Goal: Find specific page/section: Find specific page/section

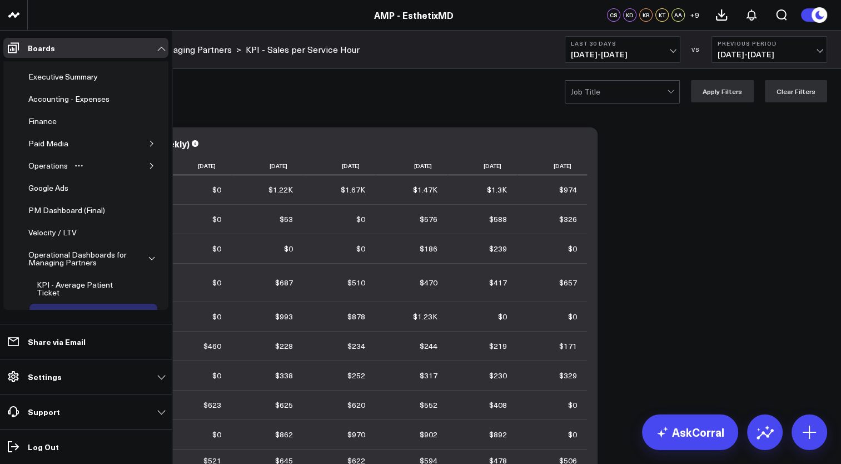
click at [146, 161] on button "button" at bounding box center [151, 165] width 11 height 11
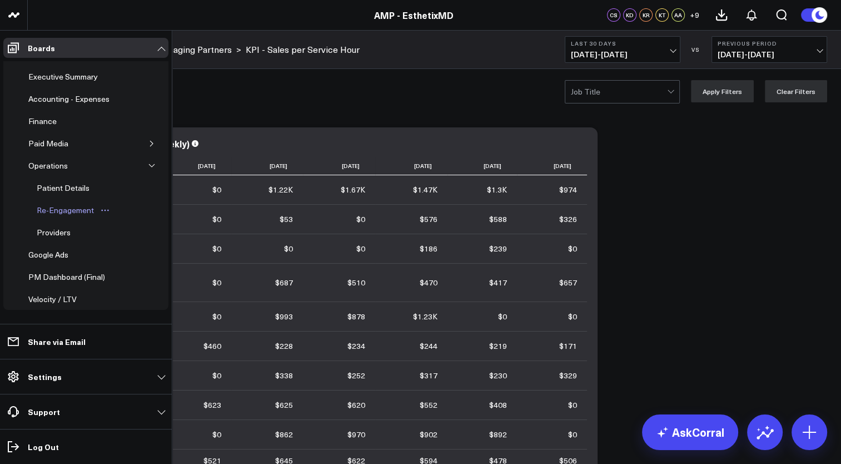
click at [71, 208] on div "Re-Engagement" at bounding box center [65, 209] width 63 height 13
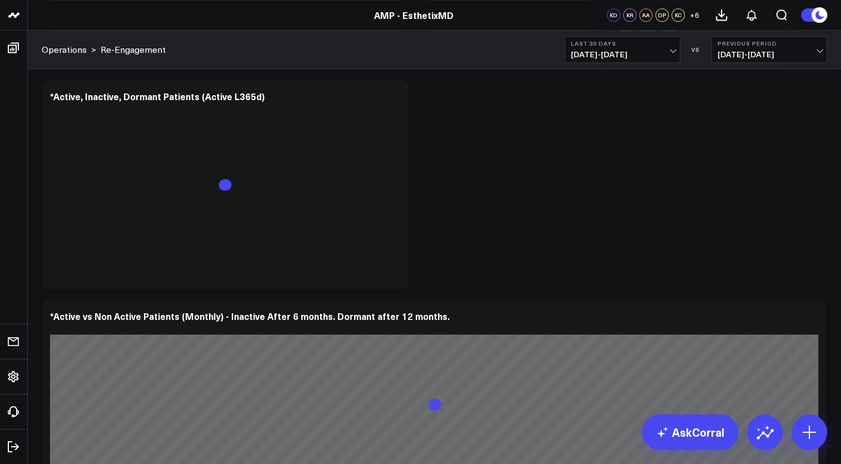
scroll to position [990, 0]
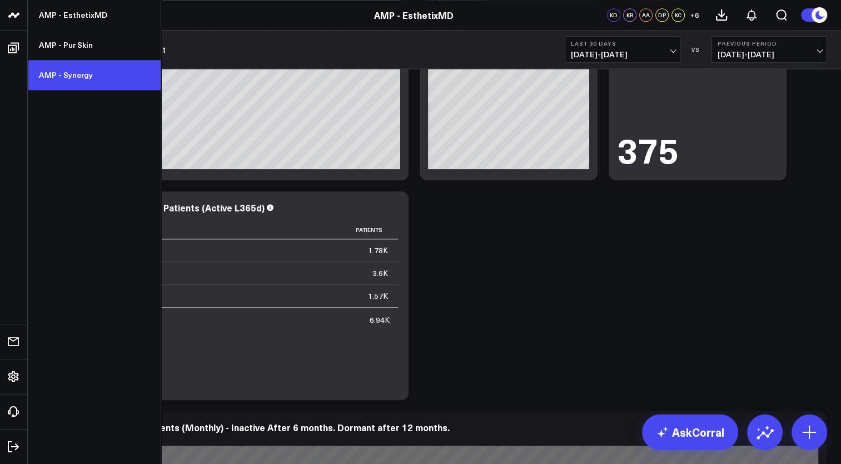
click at [66, 73] on link "AMP - Synergy" at bounding box center [94, 75] width 133 height 30
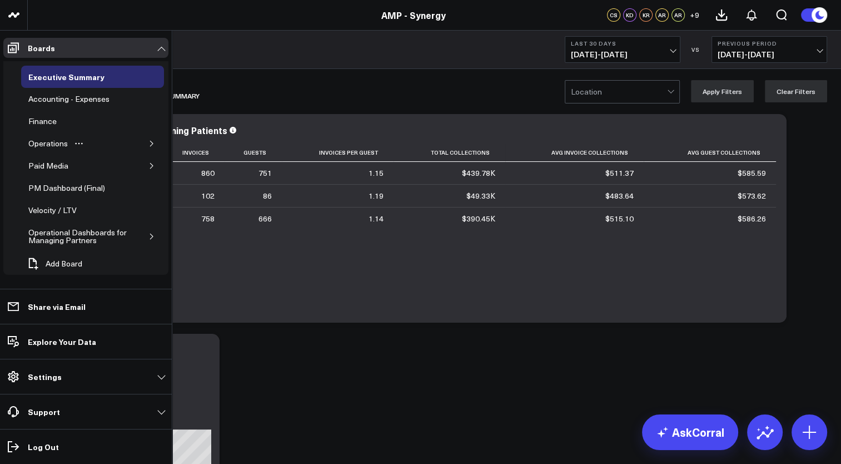
click at [148, 145] on icon "button" at bounding box center [151, 143] width 7 height 7
click at [72, 186] on div "Re-Engagement" at bounding box center [65, 187] width 63 height 13
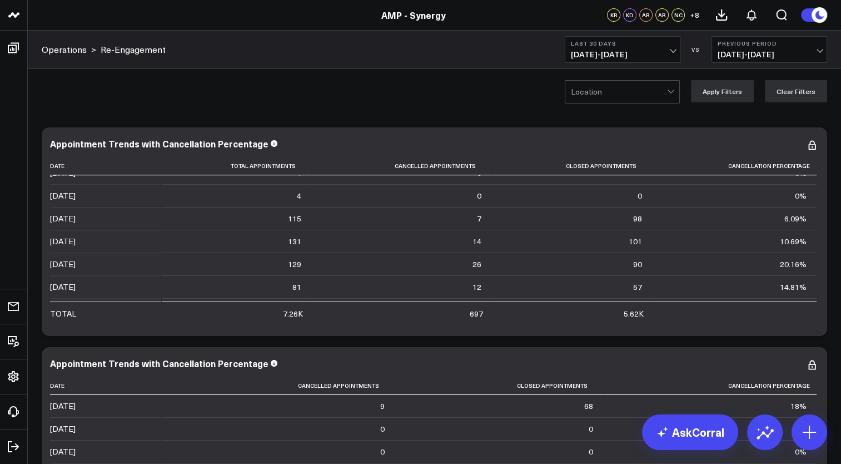
click at [603, 93] on div at bounding box center [619, 92] width 96 height 22
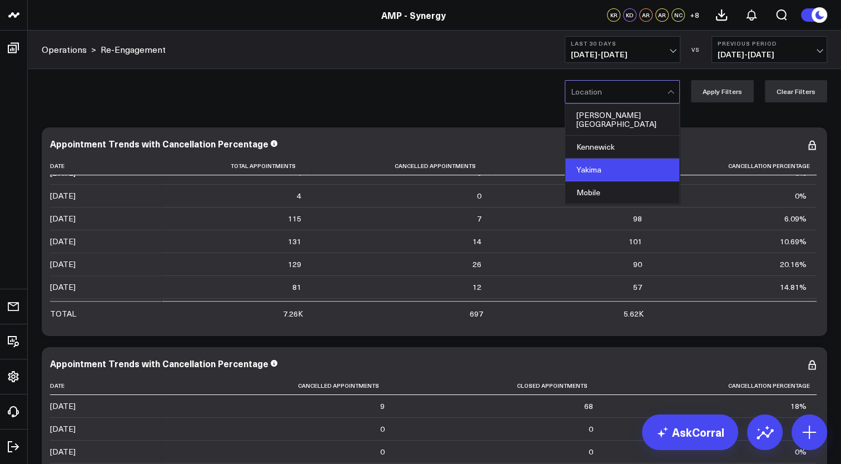
click at [601, 158] on div "Yakima" at bounding box center [622, 169] width 114 height 23
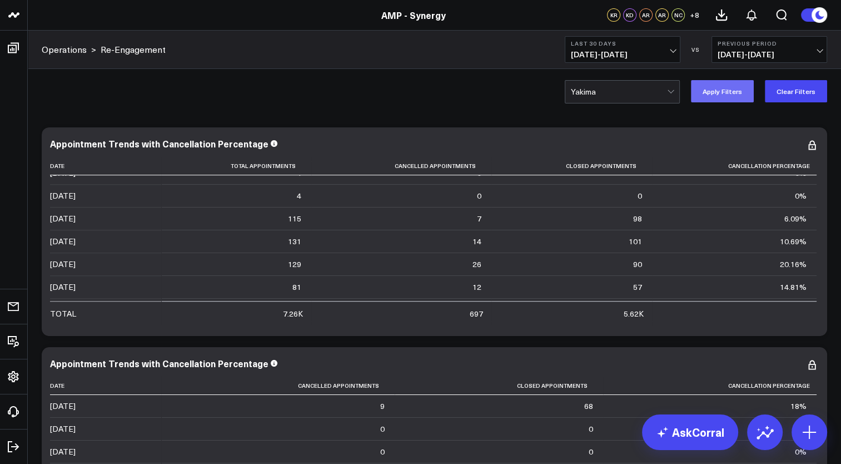
click at [733, 95] on button "Apply Filters" at bounding box center [722, 91] width 63 height 22
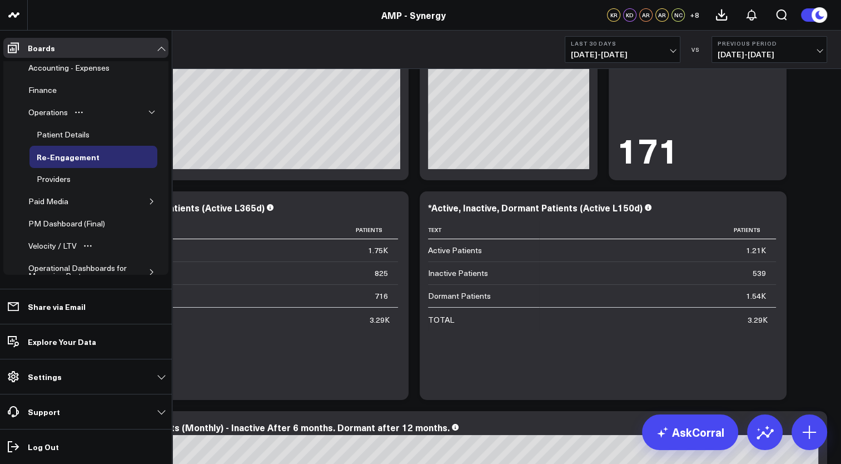
scroll to position [56, 0]
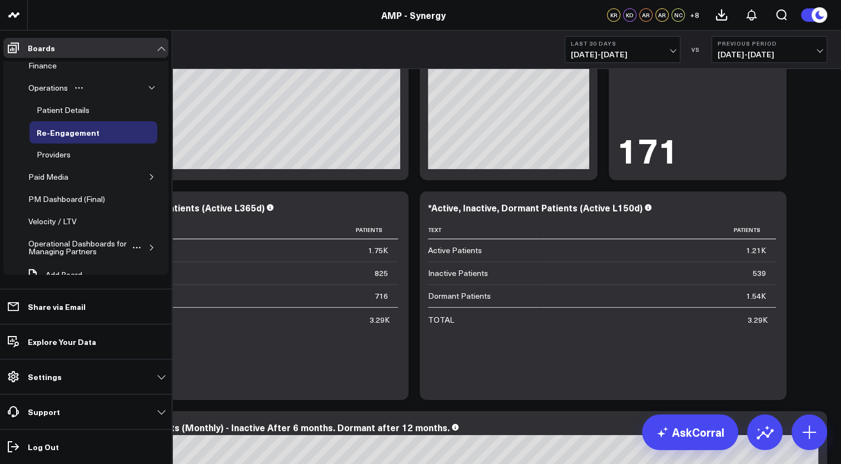
click at [148, 245] on icon "button" at bounding box center [151, 247] width 7 height 7
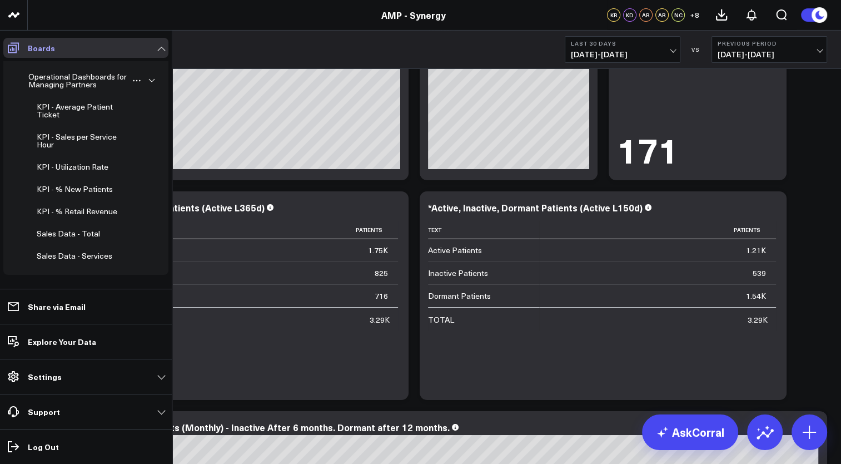
scroll to position [183, 0]
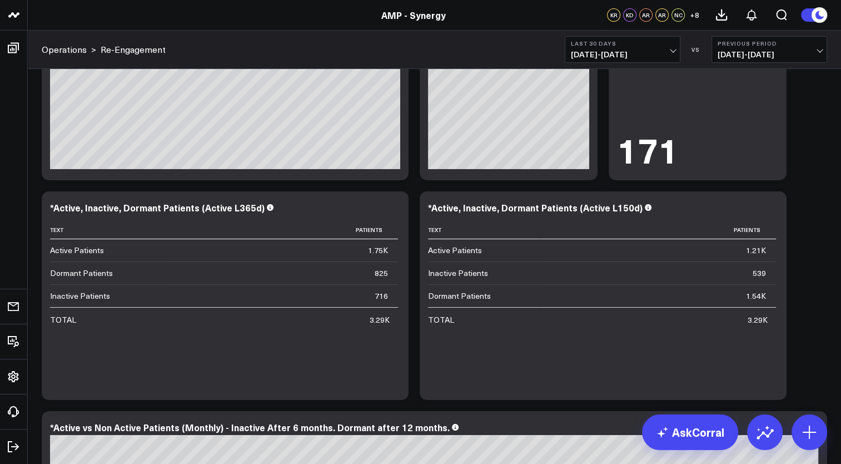
drag, startPoint x: 81, startPoint y: 25, endPoint x: 74, endPoint y: 34, distance: 11.1
click at [81, 25] on header "AMP - EsthetixMD AMP - Pur Skin AMP - Synergy AMP - Synergy KR KD AR AR NC + 8" at bounding box center [420, 15] width 841 height 31
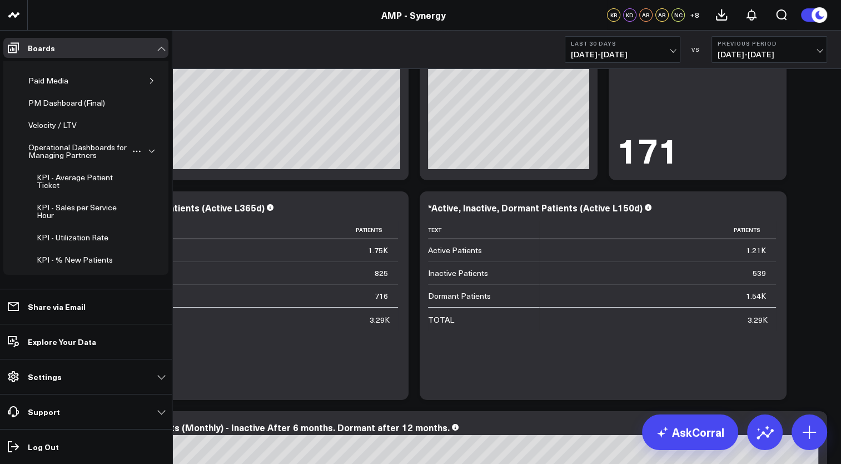
scroll to position [0, 0]
